Goal: Transaction & Acquisition: Purchase product/service

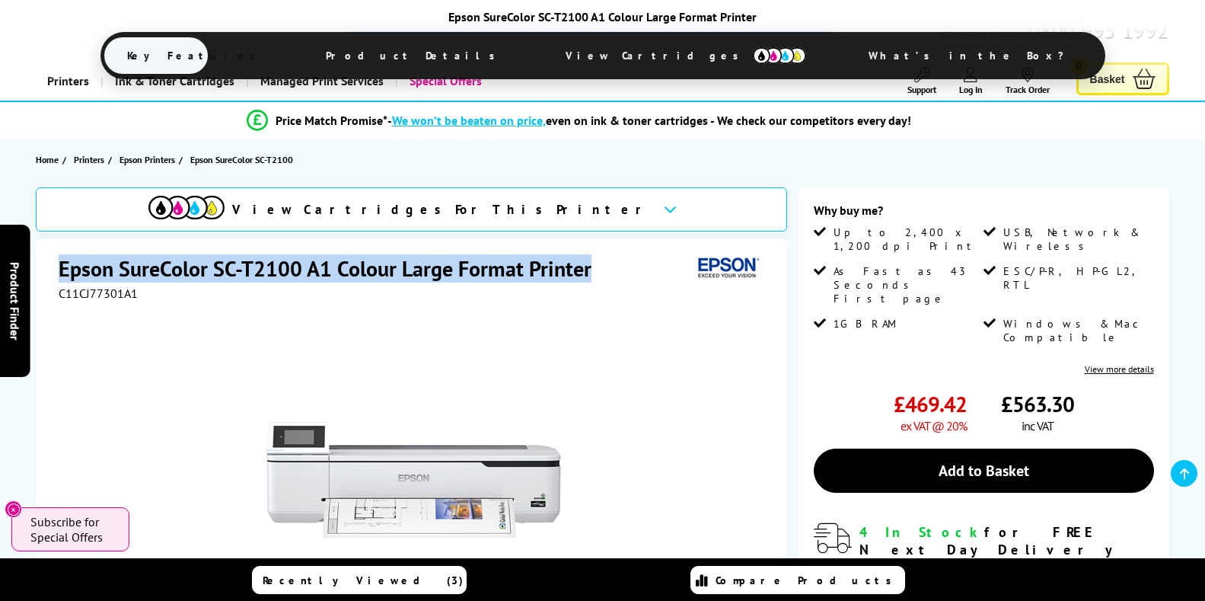
scroll to position [293, 0]
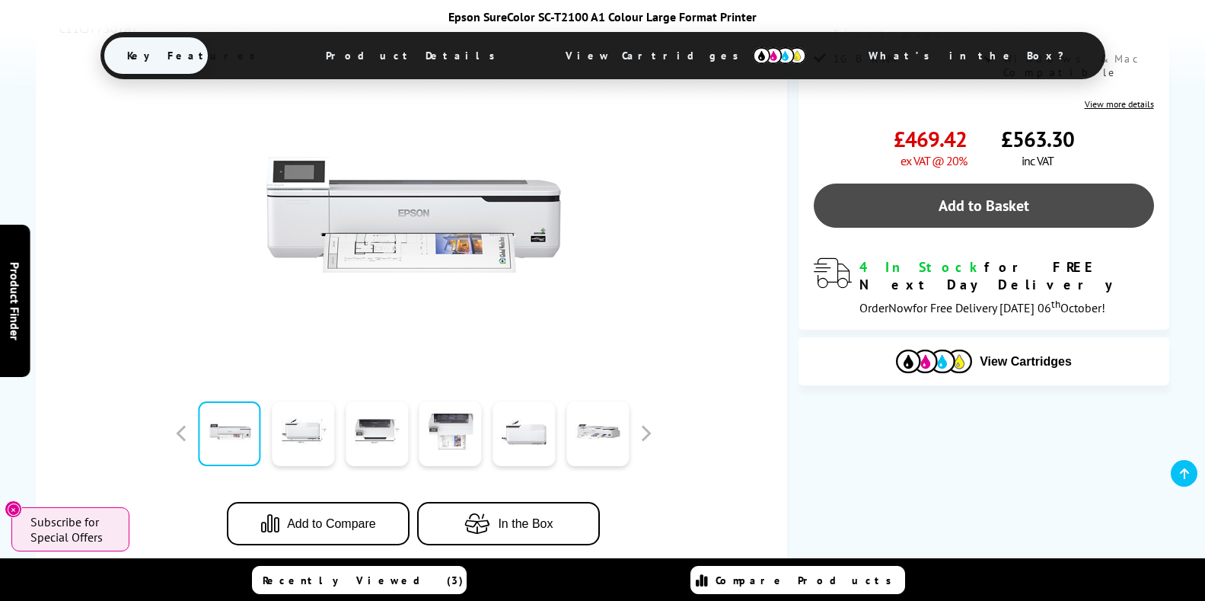
click at [982, 183] on link "Add to Basket" at bounding box center [983, 205] width 339 height 44
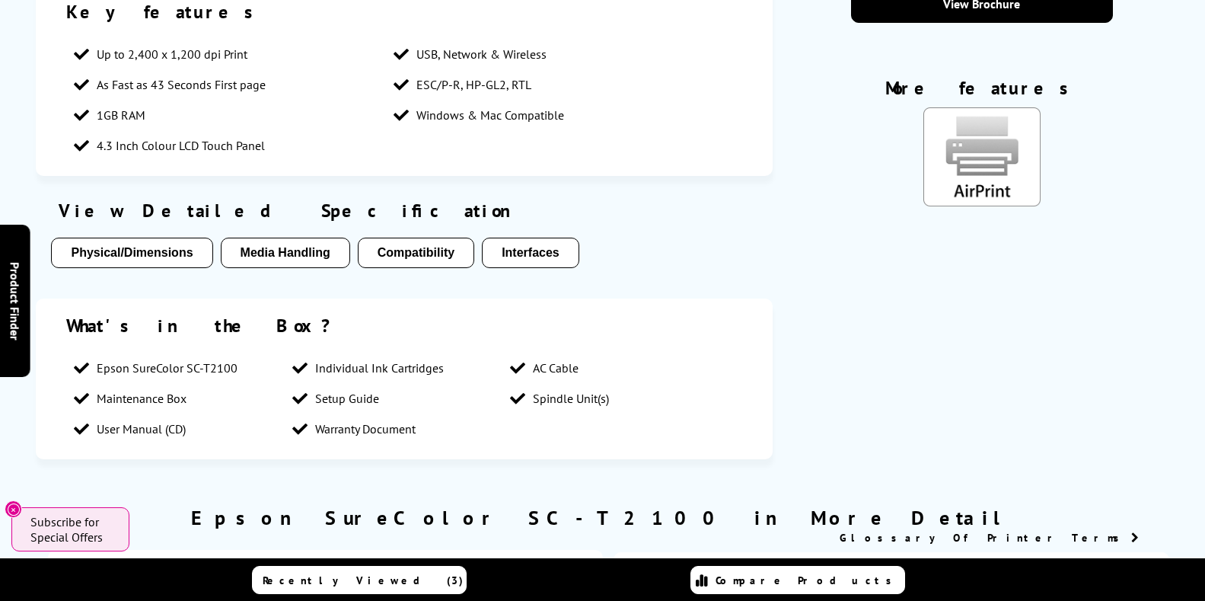
scroll to position [0, 0]
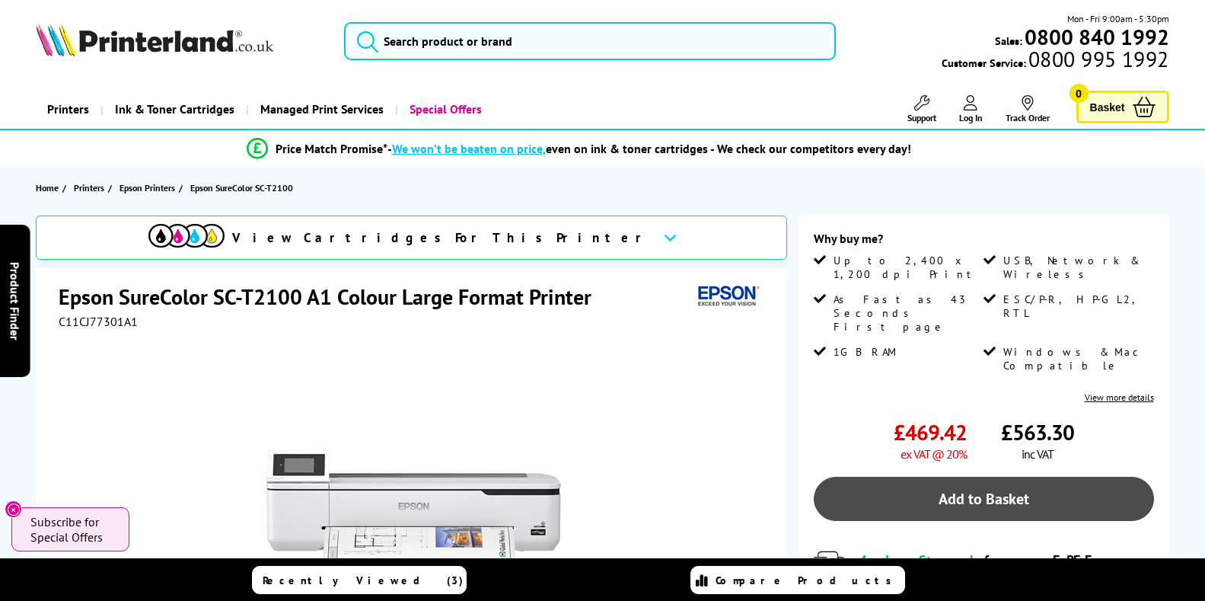
click at [967, 476] on link "Add to Basket" at bounding box center [983, 498] width 339 height 44
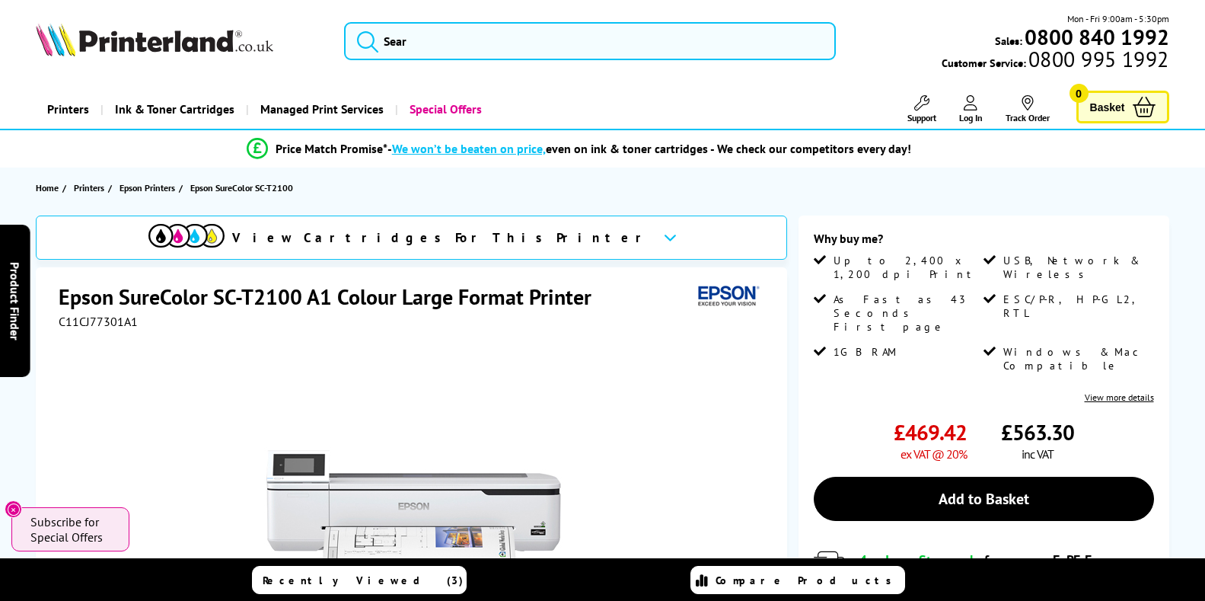
click at [1123, 109] on span "Basket" at bounding box center [1107, 107] width 35 height 21
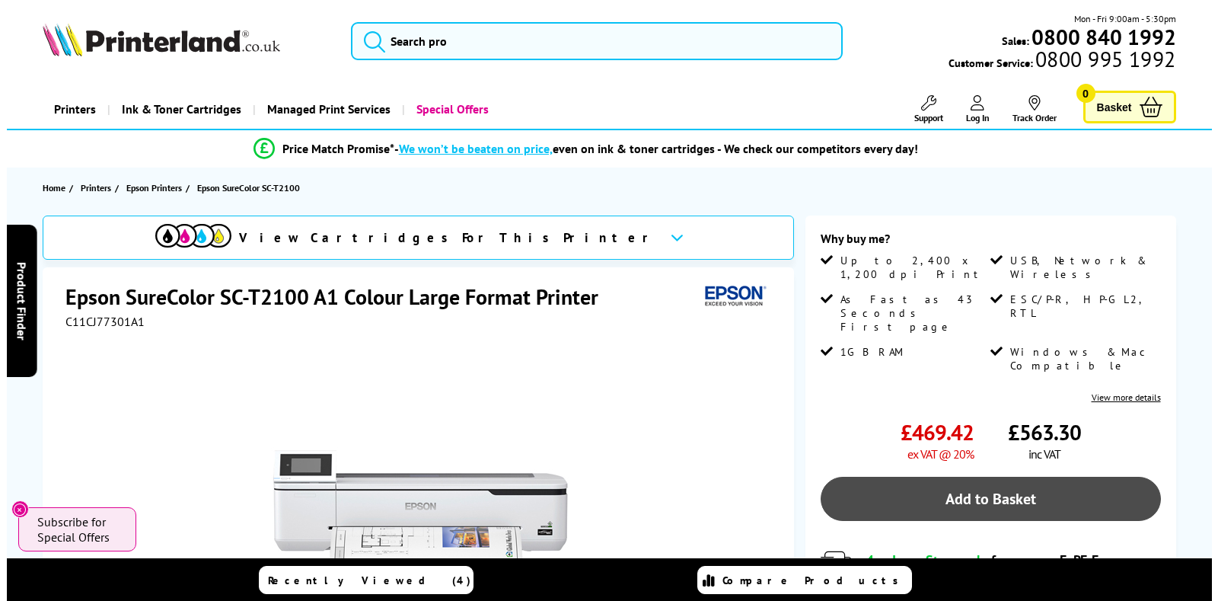
scroll to position [228, 0]
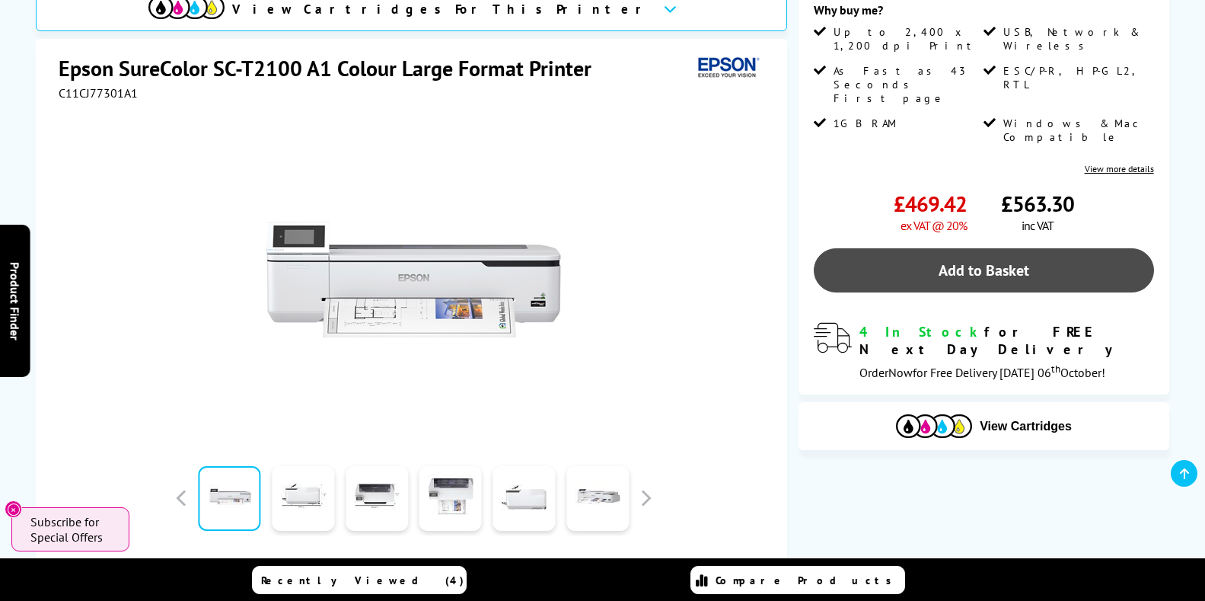
click at [1021, 248] on link "Add to Basket" at bounding box center [983, 270] width 339 height 44
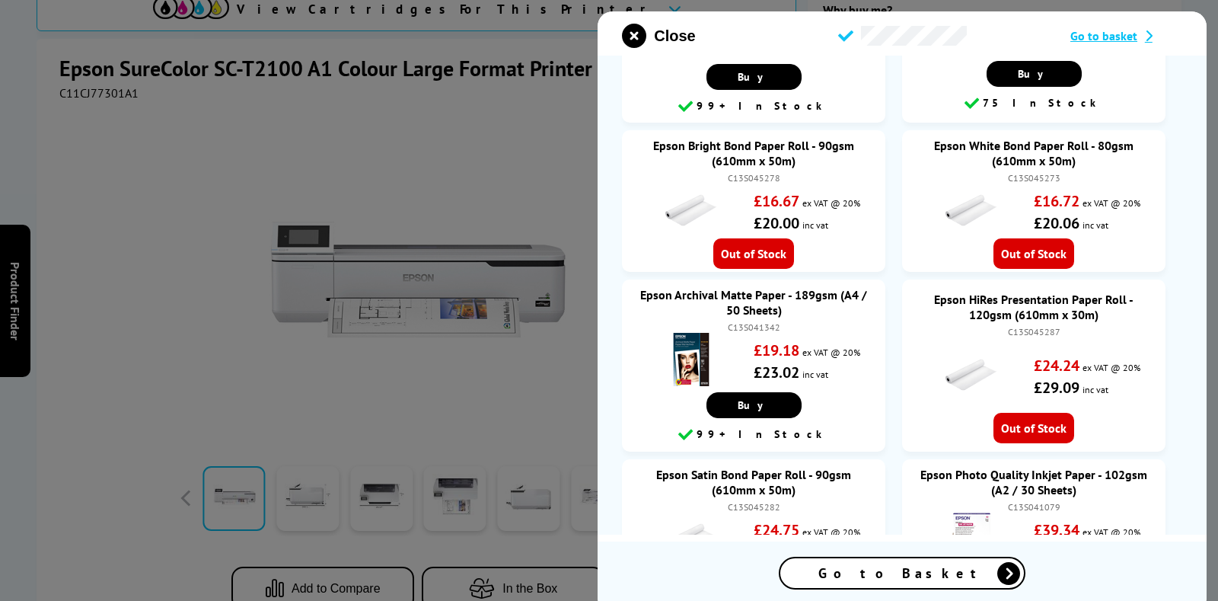
scroll to position [837, 0]
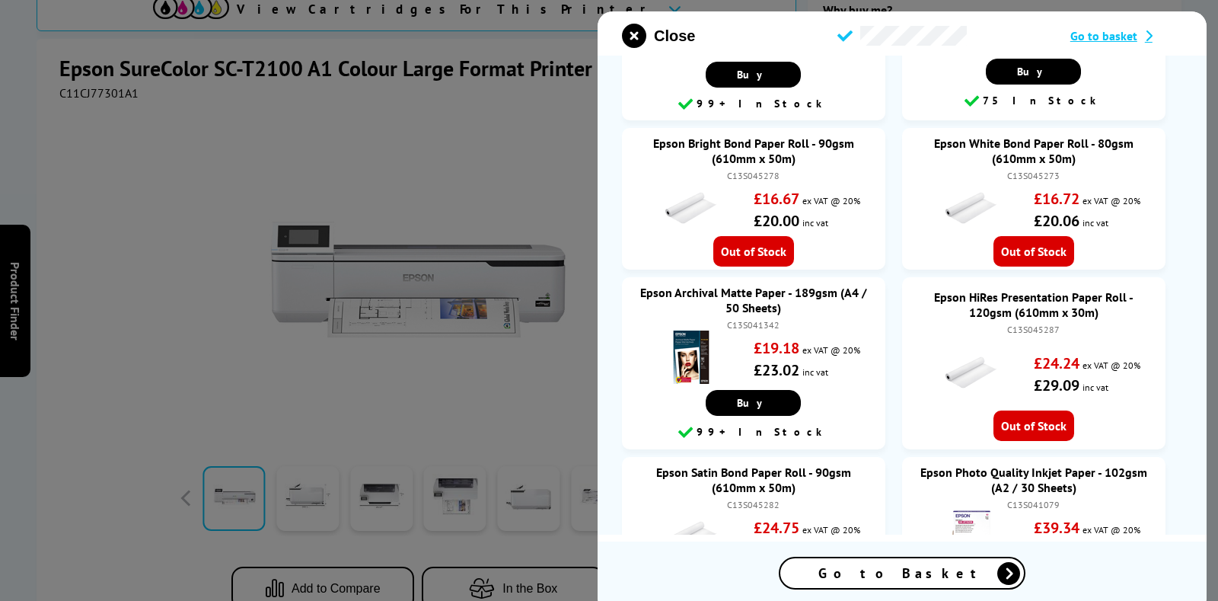
click at [885, 575] on span "Go to Basket" at bounding box center [901, 573] width 167 height 18
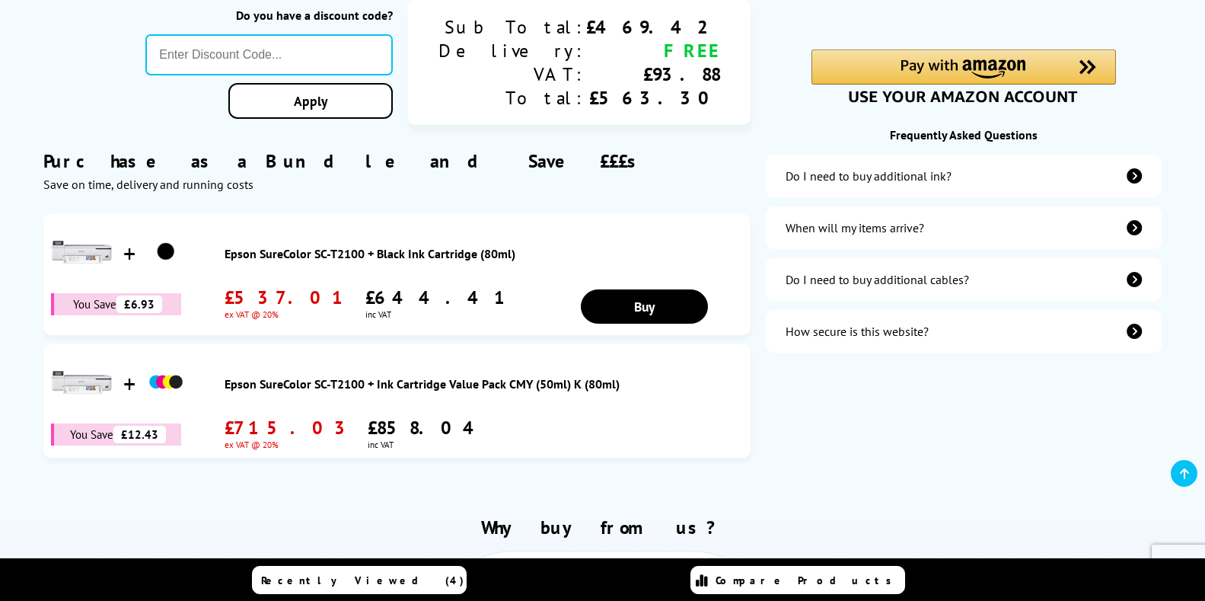
scroll to position [468, 0]
